Goal: Transaction & Acquisition: Purchase product/service

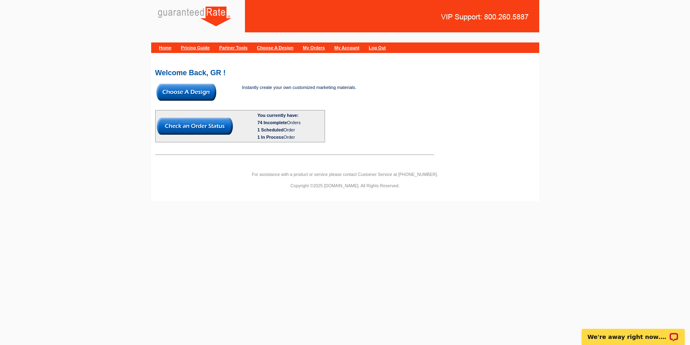
click at [172, 96] on img at bounding box center [186, 92] width 60 height 17
click at [179, 94] on img at bounding box center [186, 92] width 60 height 17
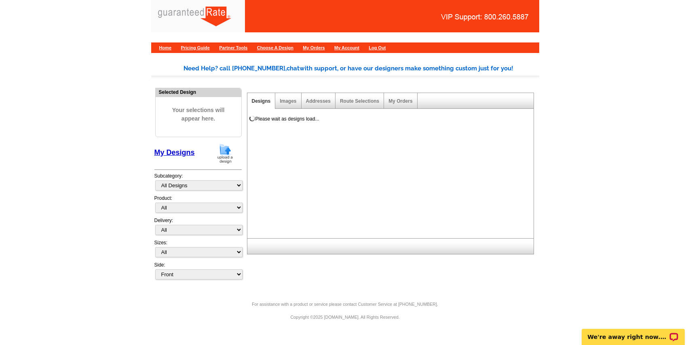
click at [223, 147] on img at bounding box center [224, 153] width 21 height 21
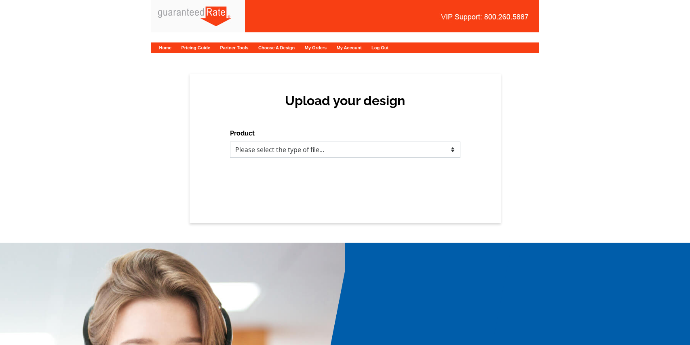
click at [259, 150] on select "Please select the type of file... Postcards Calendars Business Cards Letters an…" at bounding box center [345, 149] width 230 height 16
select select "3"
click at [230, 141] on select "Please select the type of file... Postcards Calendars Business Cards Letters an…" at bounding box center [345, 149] width 230 height 16
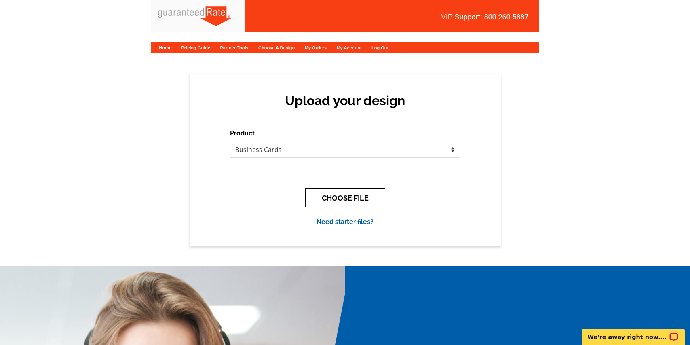
click at [347, 192] on button "CHOOSE FILE" at bounding box center [345, 197] width 80 height 19
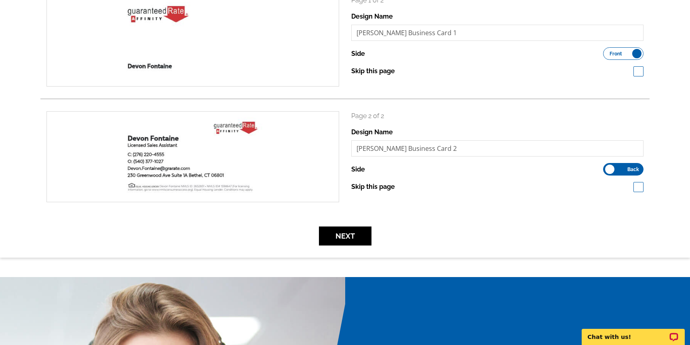
scroll to position [142, 0]
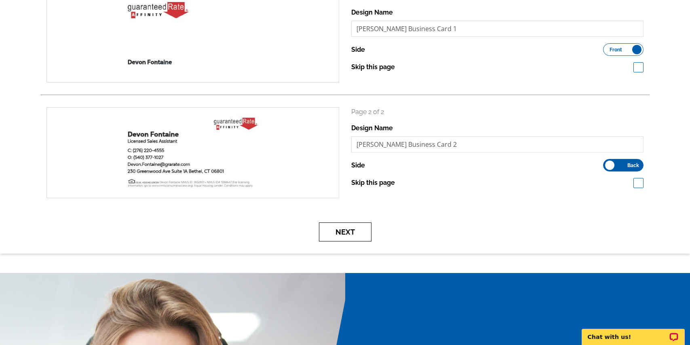
click at [349, 234] on button "Next" at bounding box center [345, 231] width 53 height 19
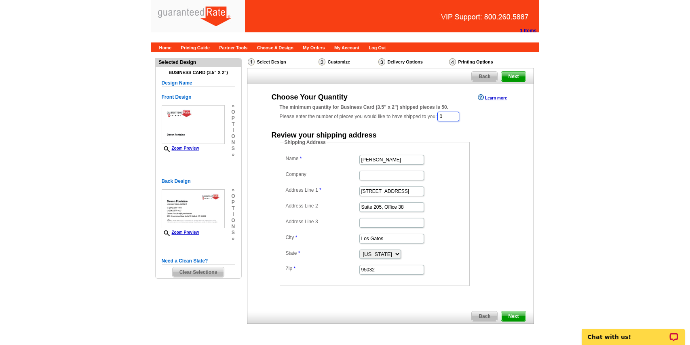
click at [451, 114] on input "0" at bounding box center [448, 116] width 22 height 10
type input "250"
click at [549, 182] on main "Need Help? call 800-260-5887, chat with support, or have our designers make som…" at bounding box center [345, 209] width 690 height 315
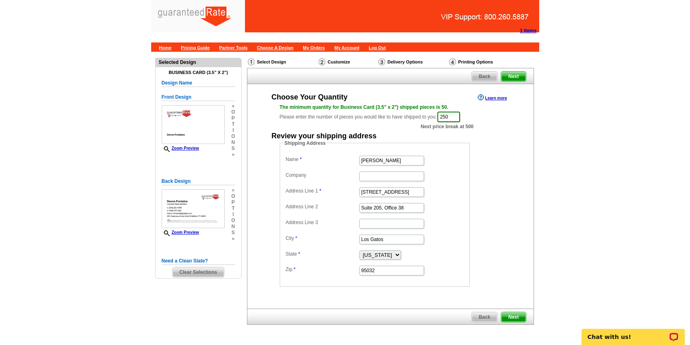
click at [637, 201] on main "Need Help? call 800-260-5887, chat with support, or have our designers make som…" at bounding box center [345, 209] width 690 height 315
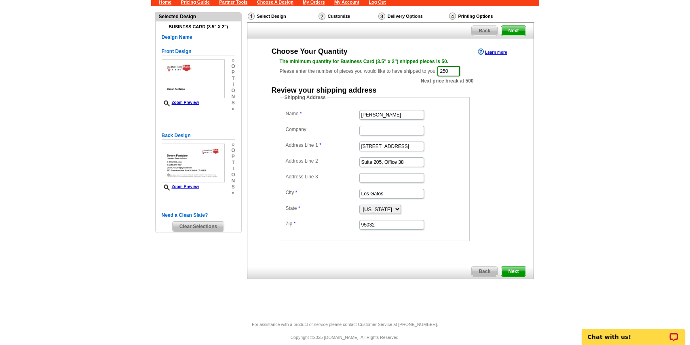
scroll to position [54, 0]
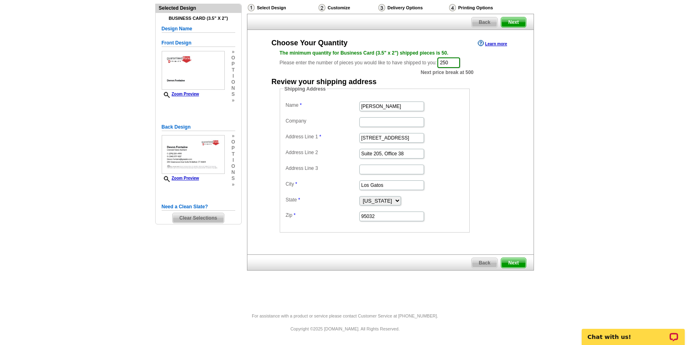
click at [513, 262] on span "Next" at bounding box center [513, 263] width 24 height 10
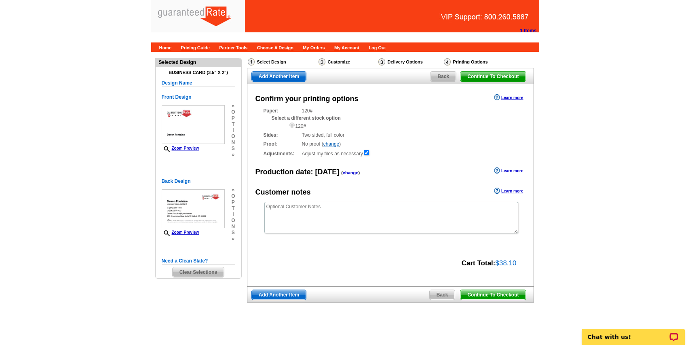
click at [503, 293] on span "Continue To Checkout" at bounding box center [492, 295] width 65 height 10
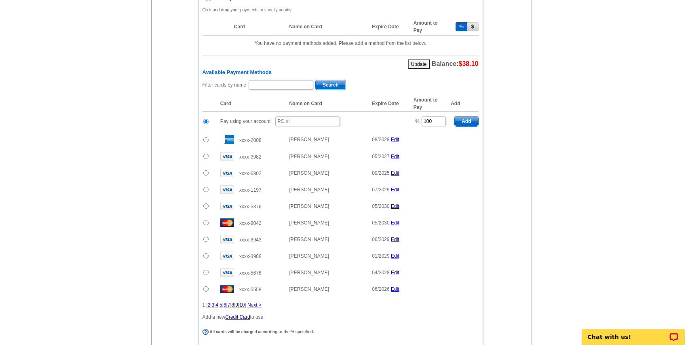
scroll to position [559, 0]
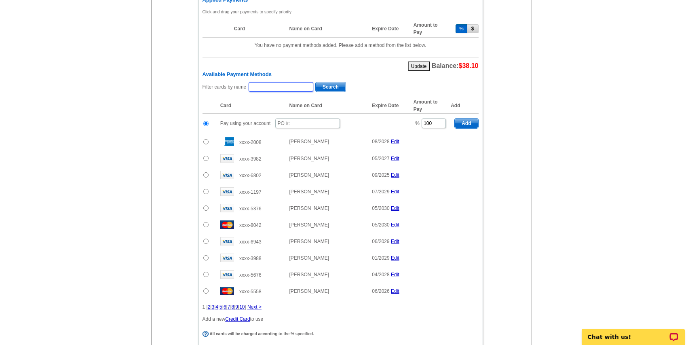
click at [261, 84] on input "text" at bounding box center [280, 87] width 65 height 10
type input "[PERSON_NAME]"
click at [317, 87] on span "Search" at bounding box center [330, 87] width 30 height 10
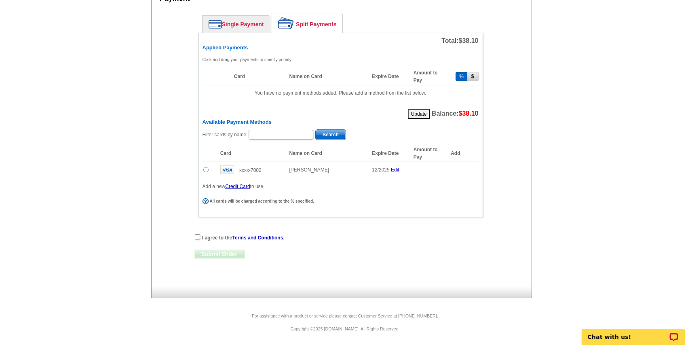
scroll to position [512, 0]
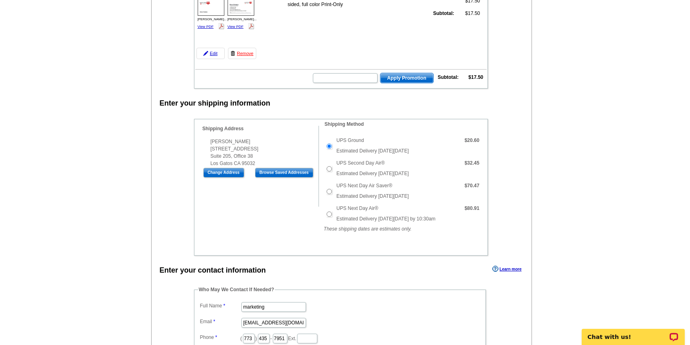
scroll to position [0, 0]
